Goal: Navigation & Orientation: Find specific page/section

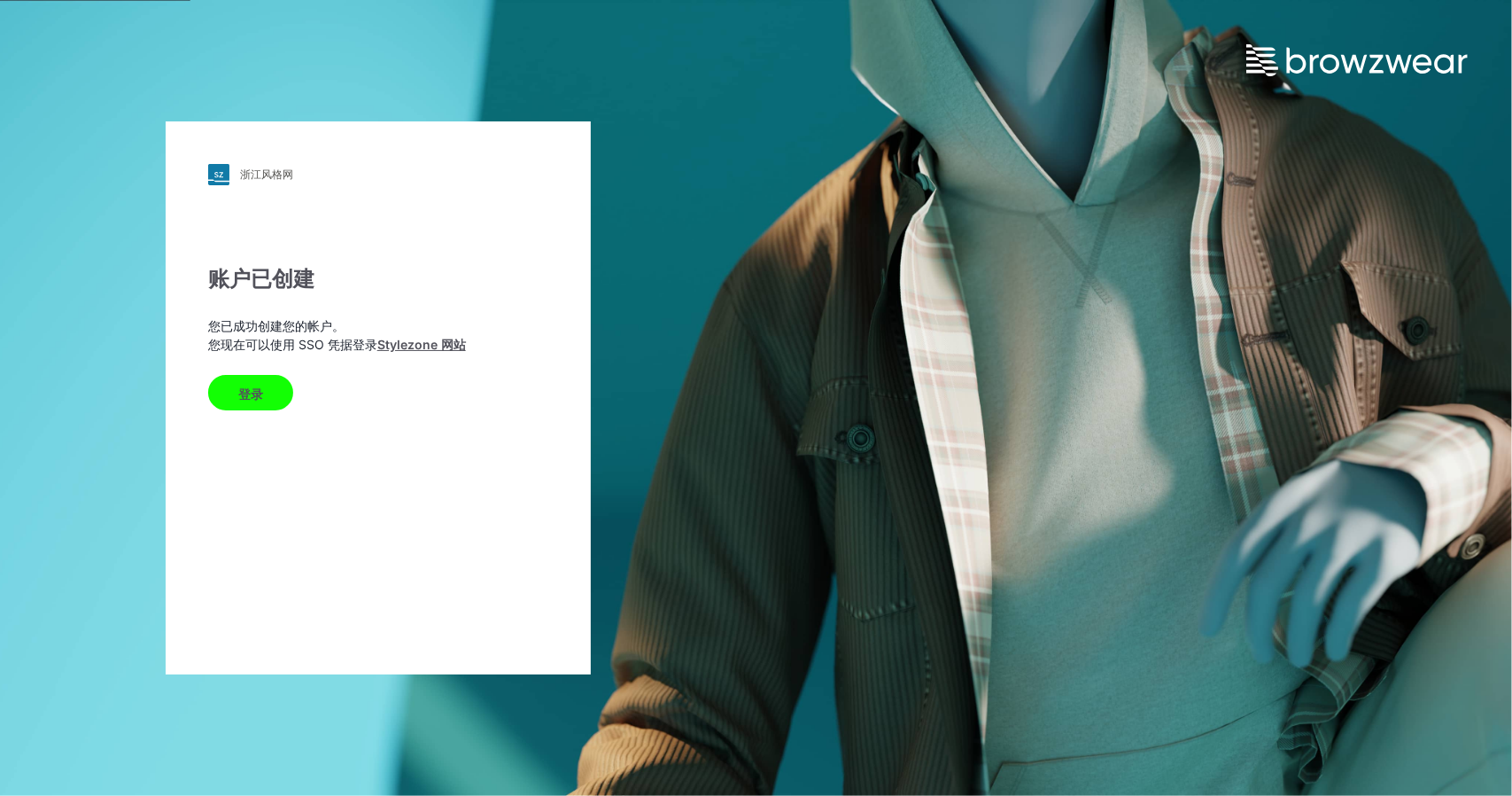
click at [353, 401] on div "登录" at bounding box center [378, 389] width 340 height 43
click at [275, 389] on button "登录" at bounding box center [251, 393] width 85 height 36
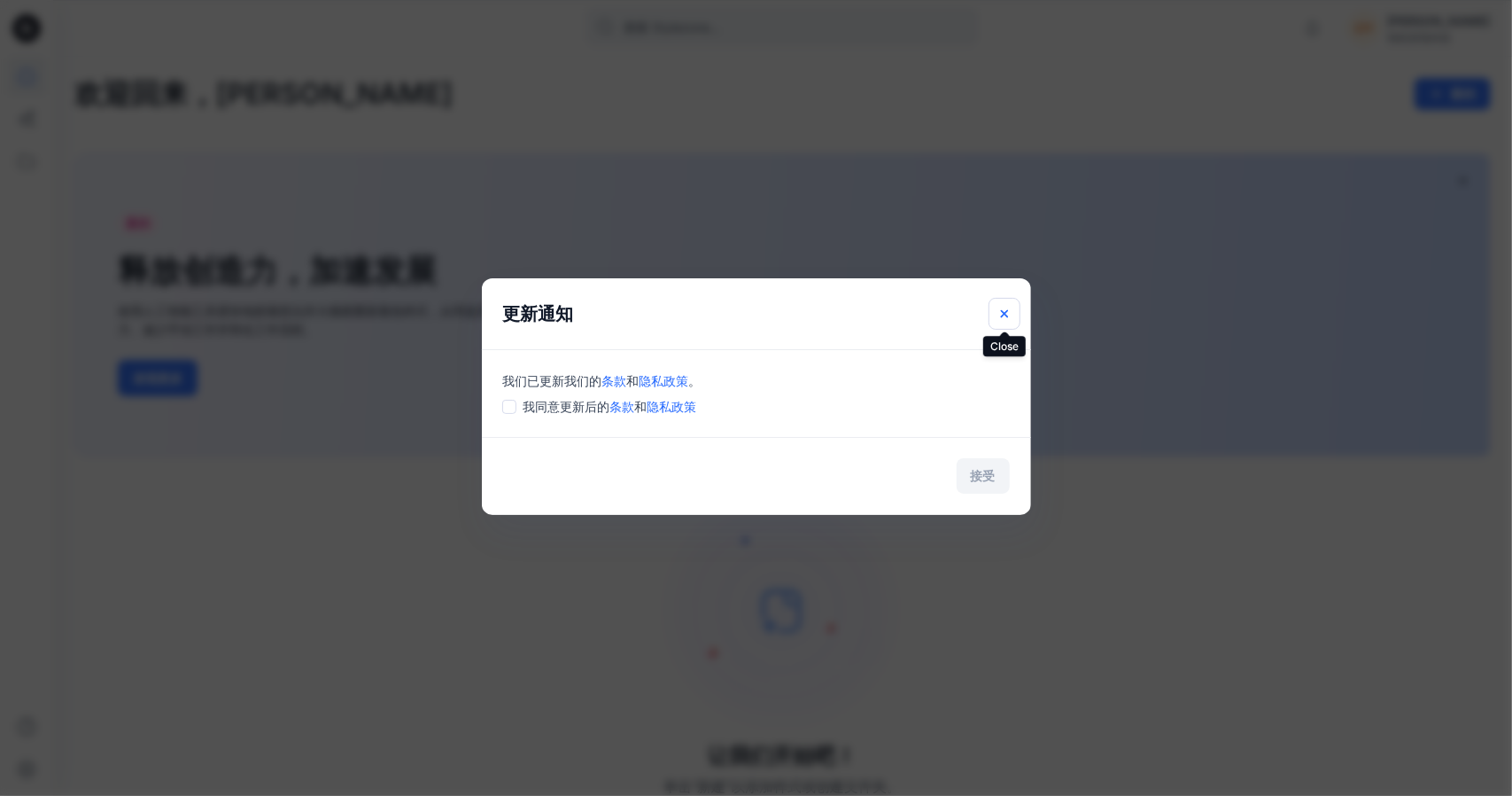
click at [999, 320] on button "关闭" at bounding box center [1004, 313] width 32 height 32
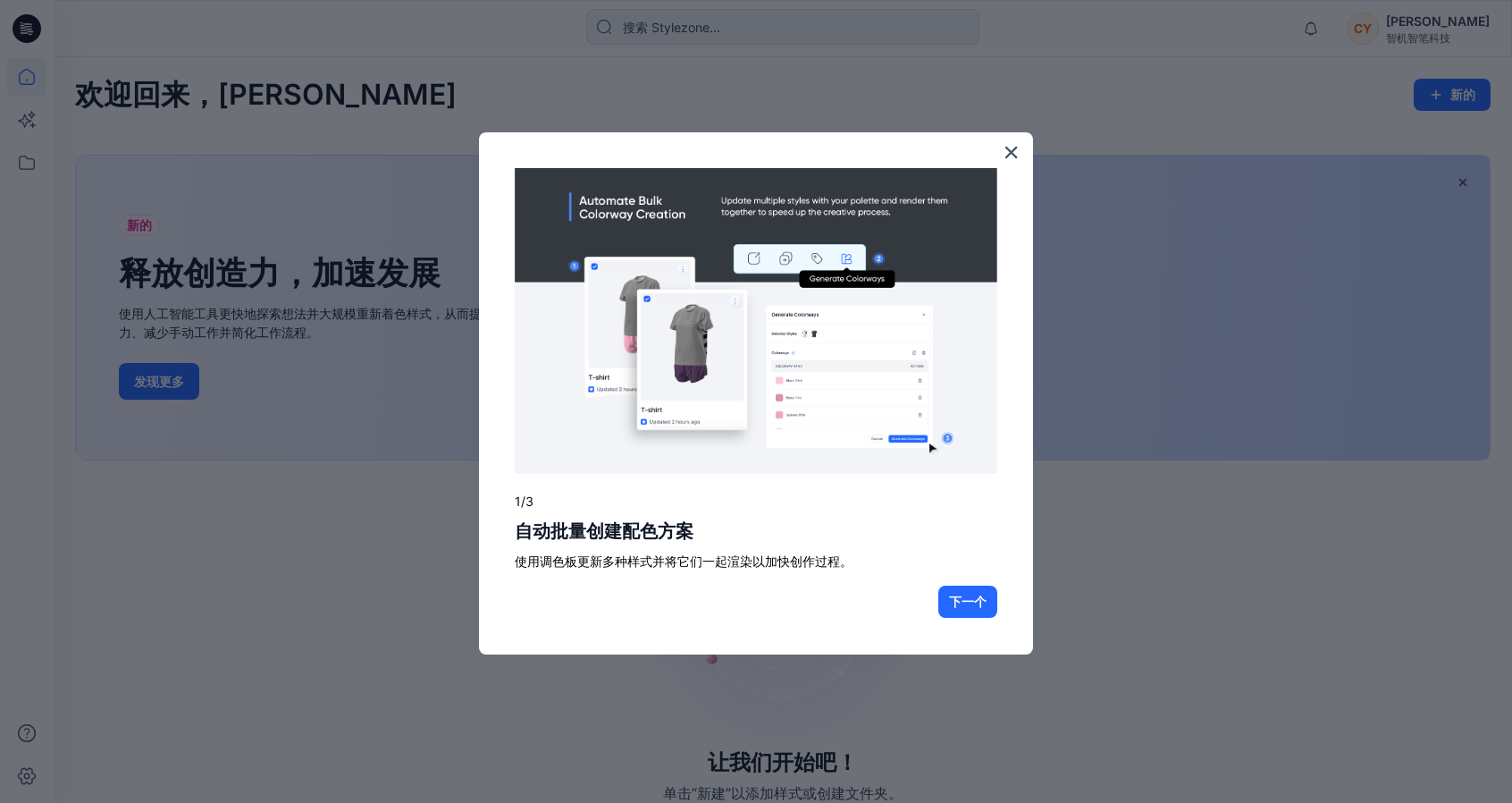
click at [500, 262] on div "× 1/3 自动批量创建配色方案 使用调色板更新多种样式并将它们一起渲染以加快创作过程。 下一个" at bounding box center [756, 393] width 555 height 522
click at [981, 609] on button "下一个" at bounding box center [967, 602] width 59 height 32
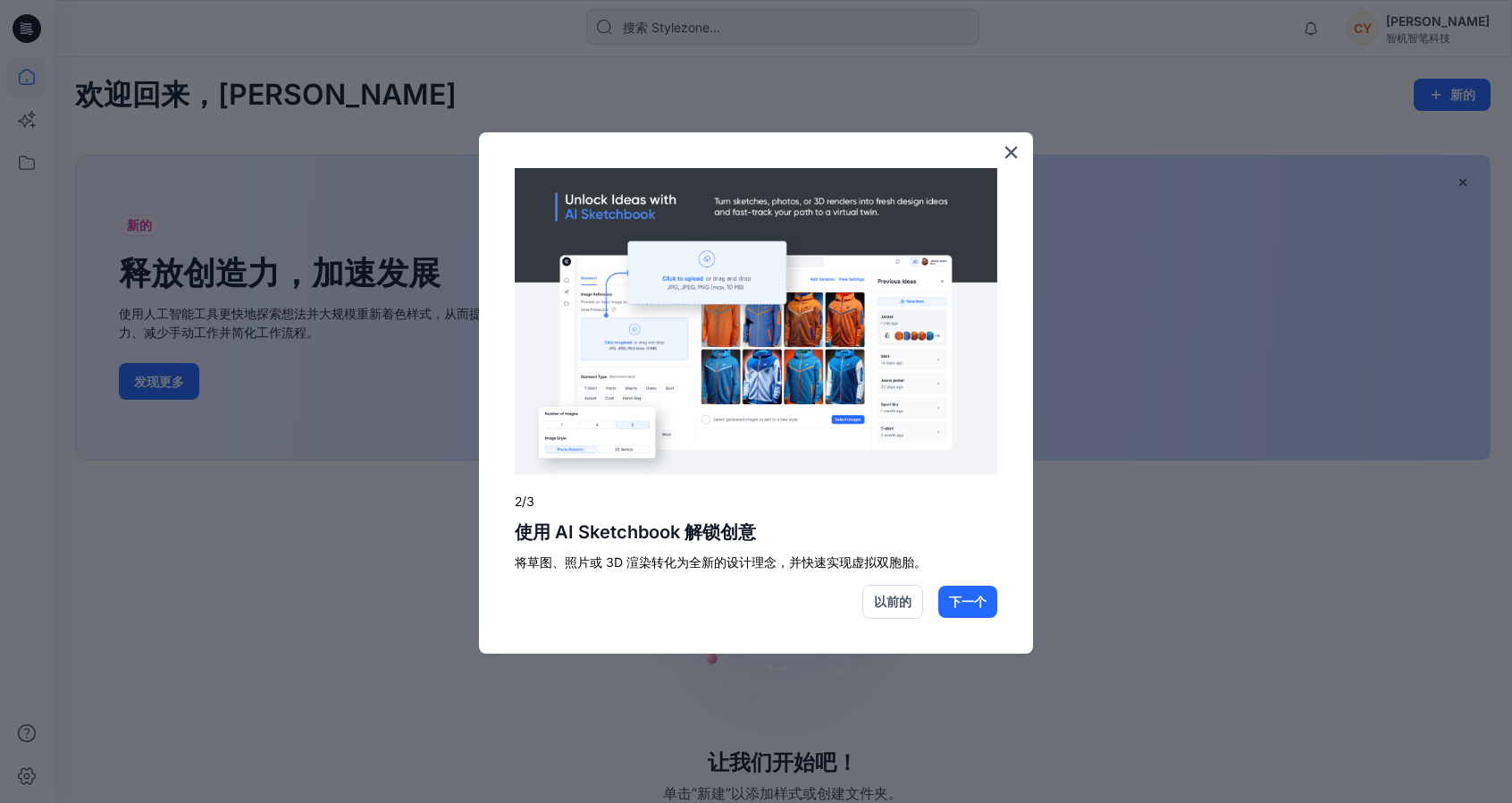
click at [981, 605] on font "下一个" at bounding box center [968, 601] width 38 height 15
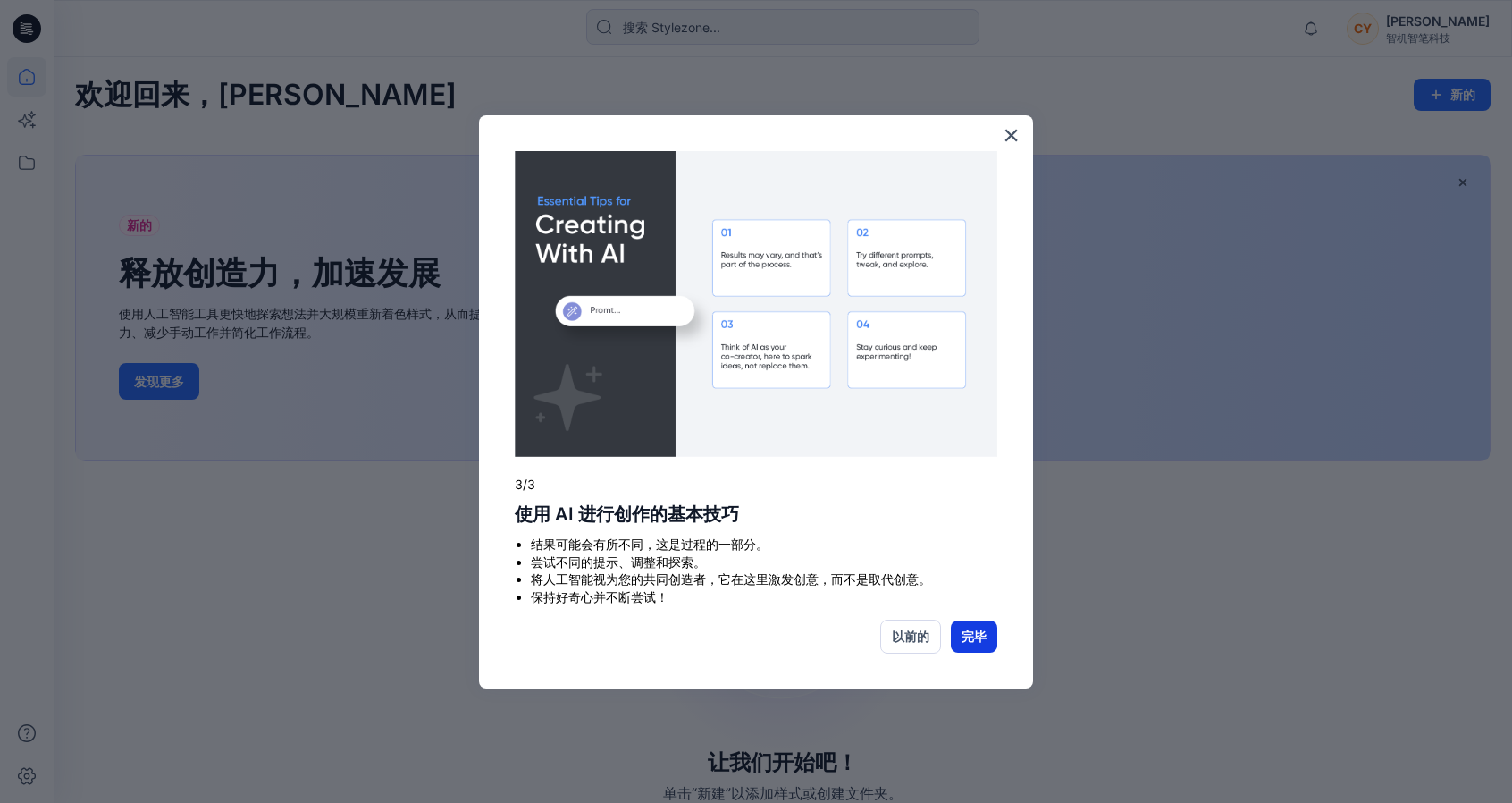
click at [980, 637] on font "完毕" at bounding box center [973, 635] width 25 height 15
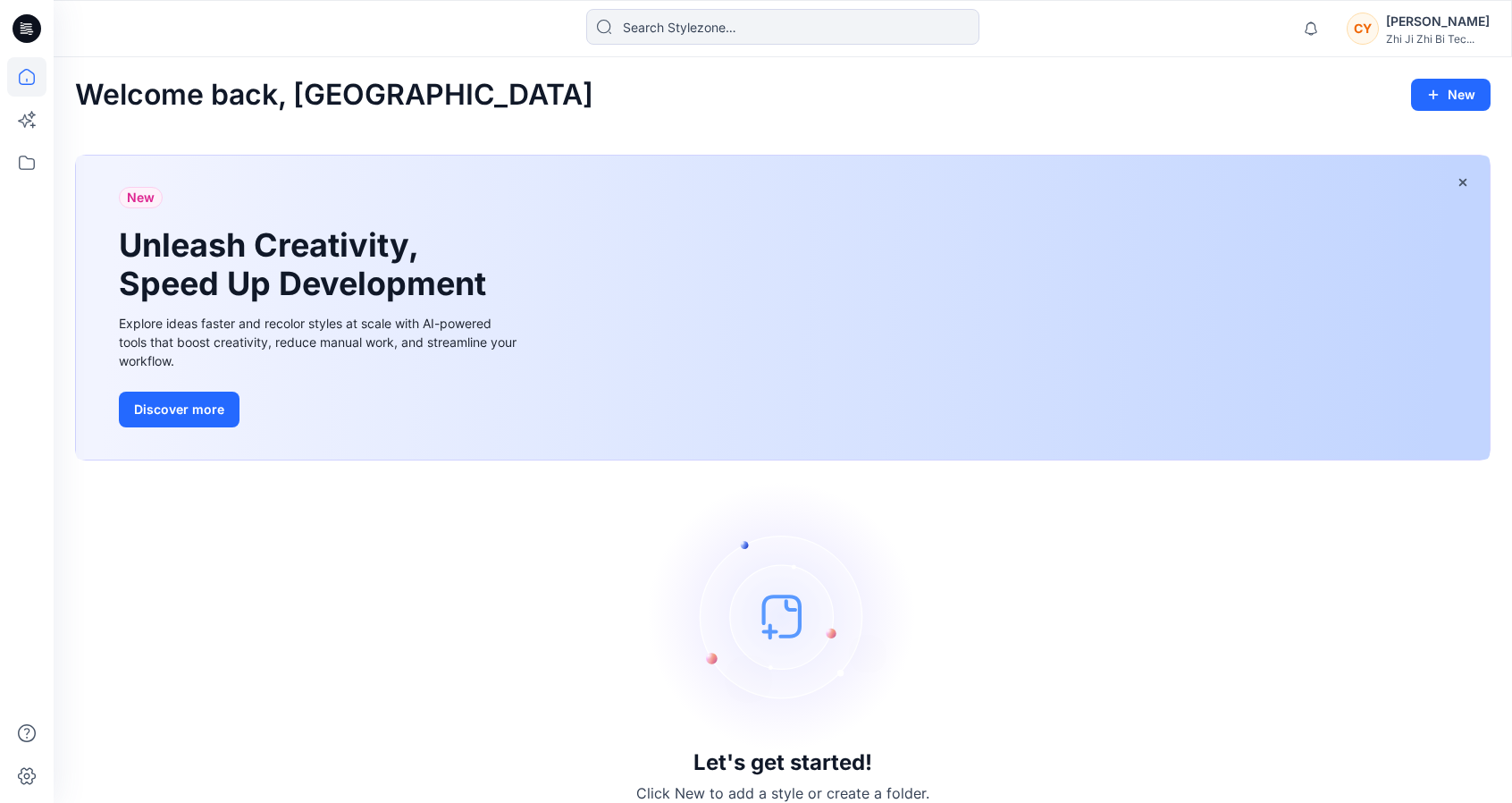
click at [1344, 120] on div "Welcome back, Cheong New New Unleash Creativity, Speed Up Development Explore i…" at bounding box center [783, 441] width 1459 height 768
click at [24, 118] on icon at bounding box center [26, 119] width 39 height 39
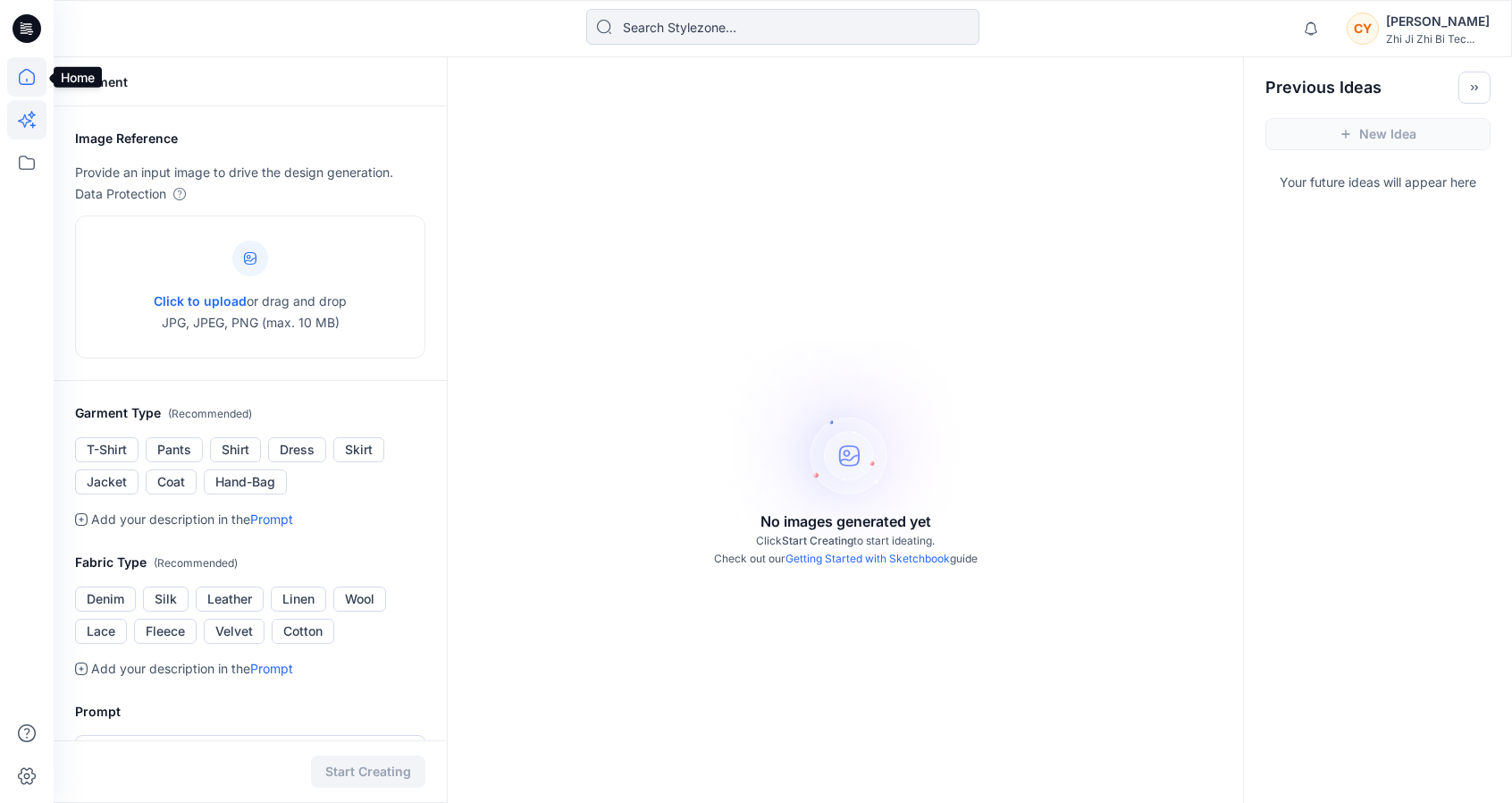
click at [29, 86] on icon at bounding box center [26, 76] width 39 height 39
